Goal: Task Accomplishment & Management: Manage account settings

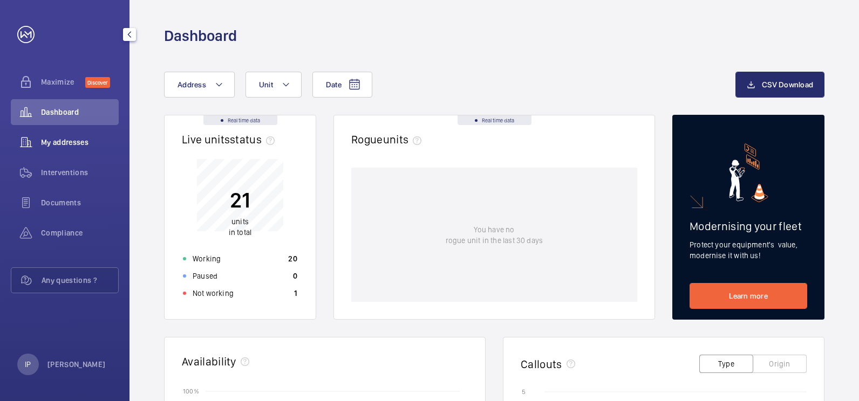
scroll to position [18, 0]
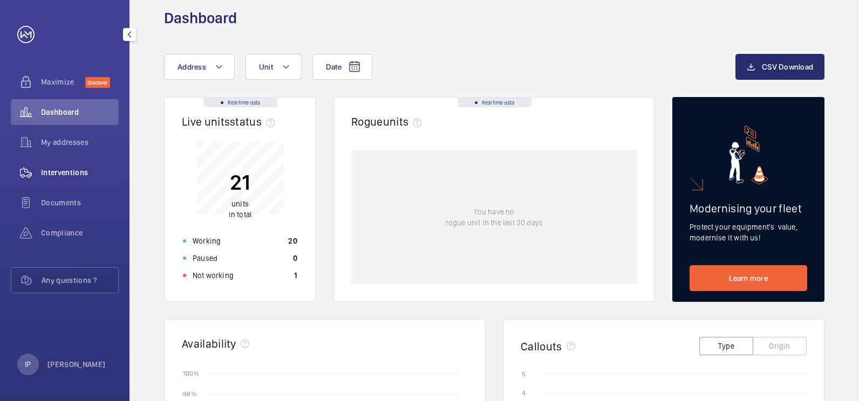
click at [76, 170] on span "Interventions" at bounding box center [80, 172] width 78 height 11
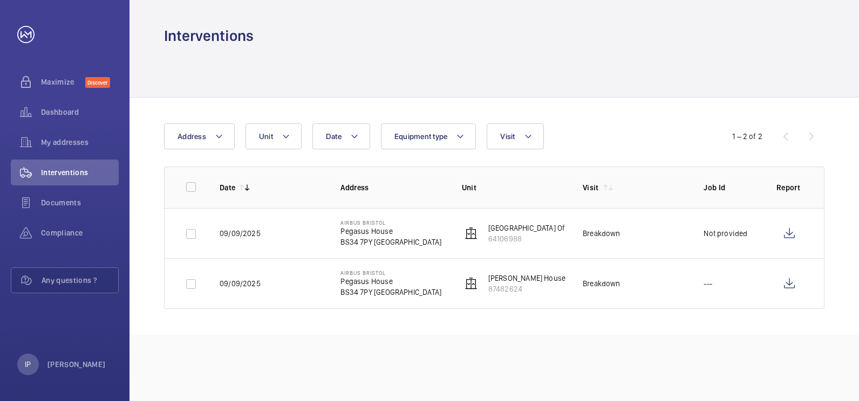
click at [521, 231] on p "[GEOGRAPHIC_DATA] Office Passenger Lift (F-03183)" at bounding box center [574, 228] width 173 height 11
click at [469, 232] on img at bounding box center [470, 233] width 13 height 13
click at [364, 234] on p "Pegasus House" at bounding box center [390, 231] width 101 height 11
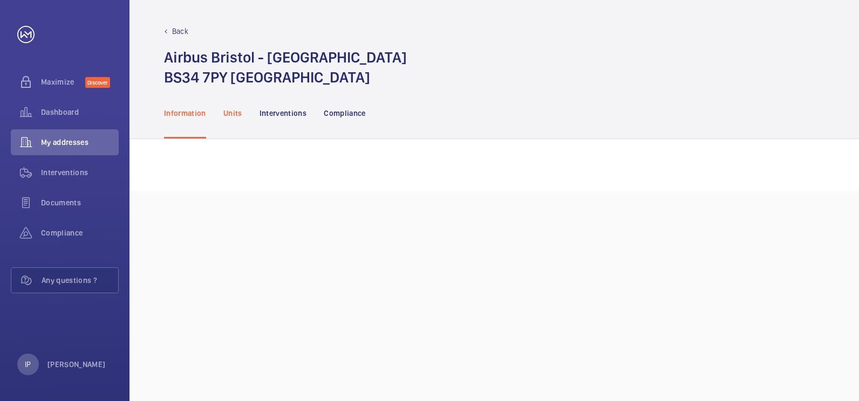
click at [229, 112] on p "Units" at bounding box center [232, 113] width 19 height 11
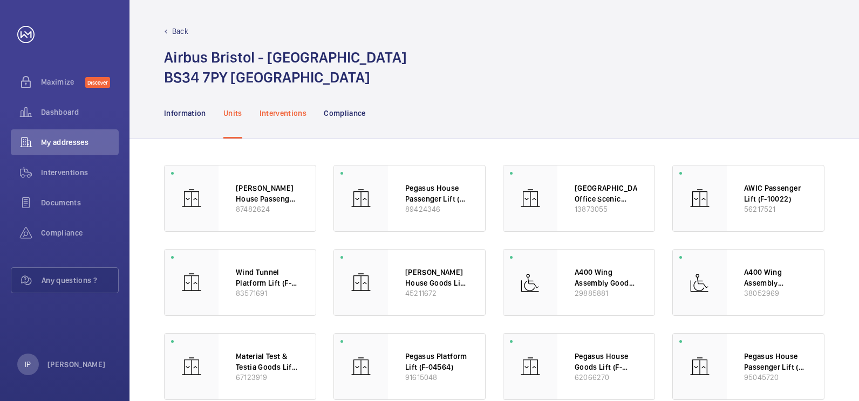
click at [267, 112] on p "Interventions" at bounding box center [282, 113] width 47 height 11
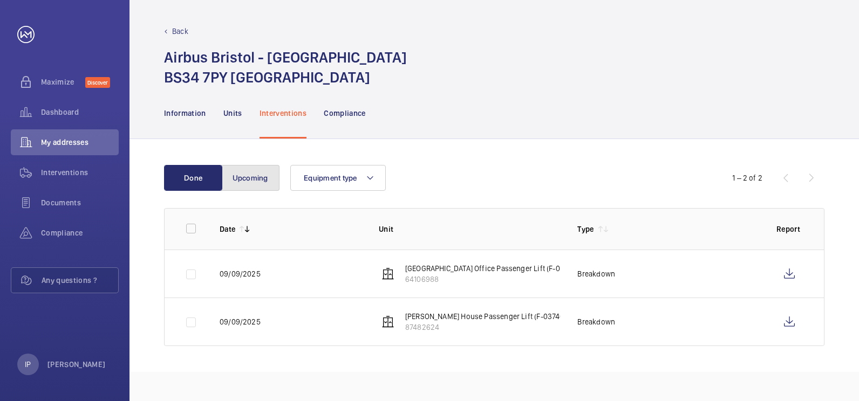
click at [240, 180] on button "Upcoming" at bounding box center [250, 178] width 58 height 26
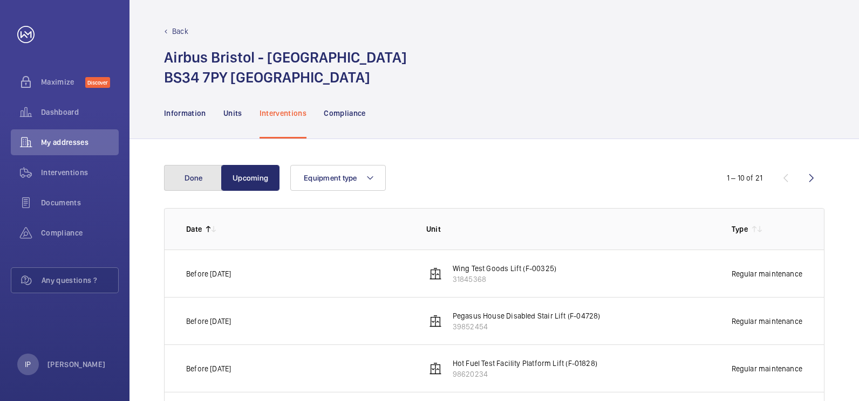
click at [202, 181] on button "Done" at bounding box center [193, 178] width 58 height 26
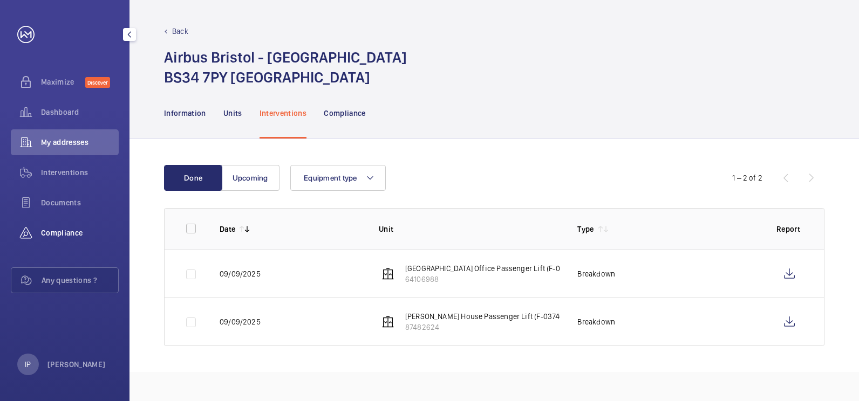
click at [60, 234] on span "Compliance" at bounding box center [80, 233] width 78 height 11
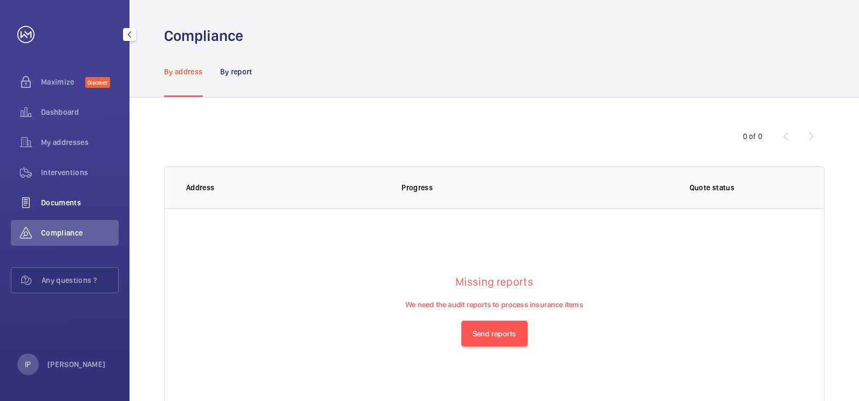
click at [63, 205] on span "Documents" at bounding box center [80, 202] width 78 height 11
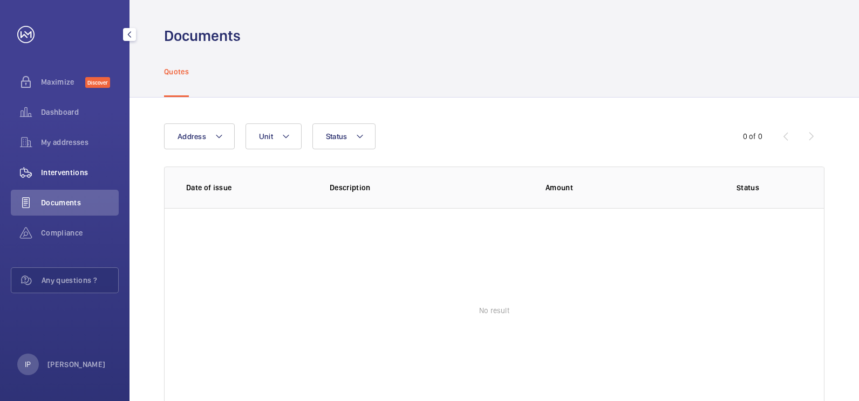
click at [65, 173] on span "Interventions" at bounding box center [80, 172] width 78 height 11
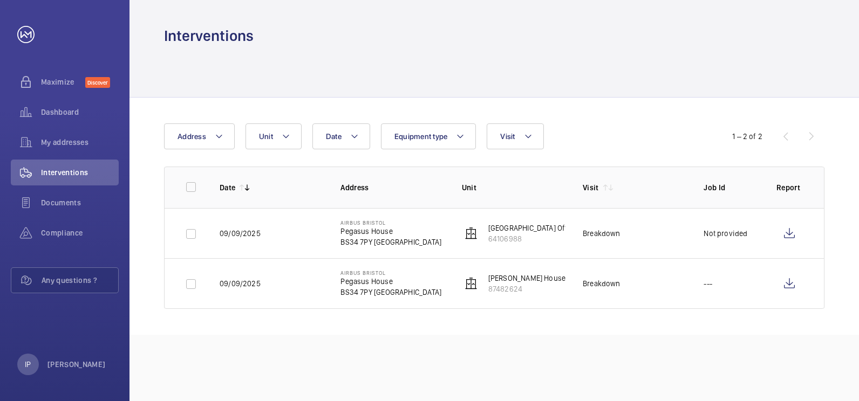
click at [505, 235] on p "64106988" at bounding box center [574, 239] width 173 height 11
click at [189, 235] on input "checkbox" at bounding box center [191, 234] width 22 height 22
checkbox input "true"
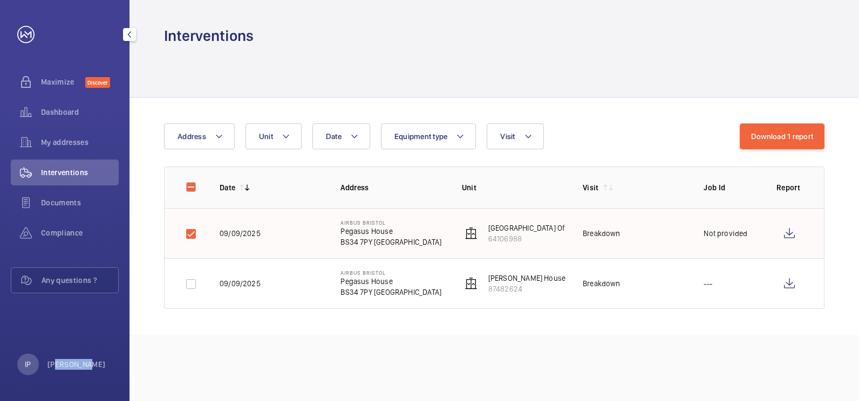
click at [77, 377] on div "Maximize Discover Dashboard My addresses Interventions Documents Compliance Any…" at bounding box center [64, 200] width 129 height 401
drag, startPoint x: 77, startPoint y: 377, endPoint x: 56, endPoint y: 331, distance: 51.1
click at [58, 329] on div "Maximize Discover Dashboard My addresses Interventions Documents Compliance Any…" at bounding box center [64, 200] width 129 height 401
click at [20, 369] on div "IP" at bounding box center [28, 365] width 22 height 22
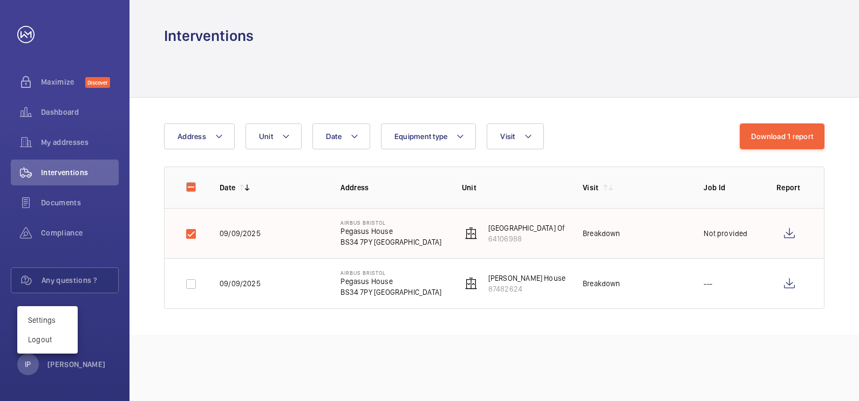
click at [114, 348] on div at bounding box center [429, 200] width 859 height 401
click at [708, 82] on div at bounding box center [494, 71] width 660 height 51
